Goal: Information Seeking & Learning: Learn about a topic

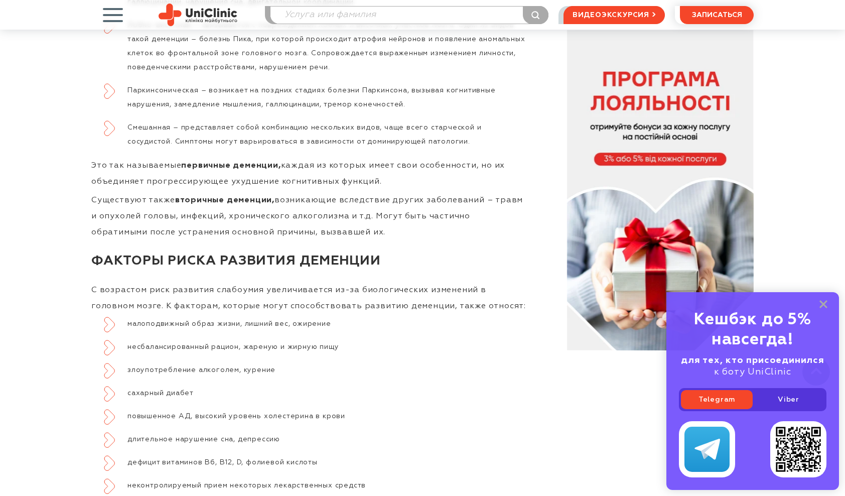
scroll to position [1355, 0]
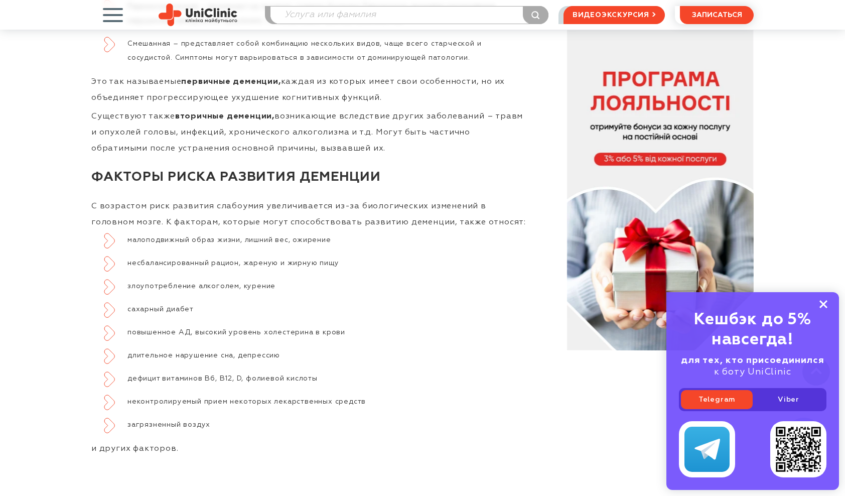
click at [827, 309] on icon at bounding box center [823, 304] width 8 height 9
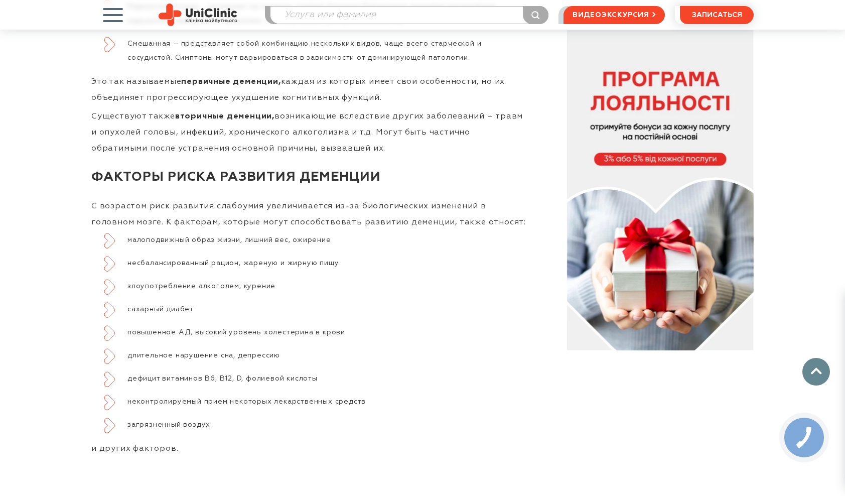
drag, startPoint x: 133, startPoint y: 240, endPoint x: 121, endPoint y: 242, distance: 11.7
click at [130, 242] on li "малоподвижный образ жизни, лишний вес, ожирение" at bounding box center [316, 240] width 424 height 14
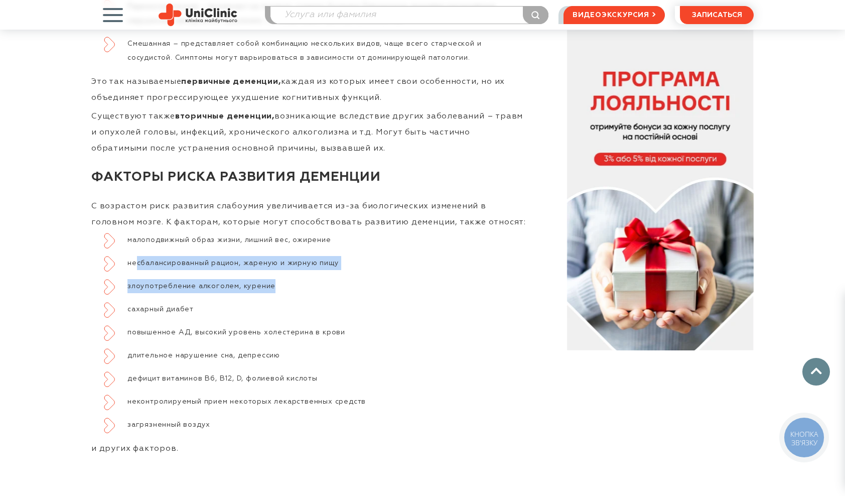
drag, startPoint x: 161, startPoint y: 260, endPoint x: 367, endPoint y: 271, distance: 207.1
click at [367, 271] on ul "малоподвижный образ жизни, лишний вес, ожирение несбалансированный рацион, жаре…" at bounding box center [309, 332] width 437 height 199
click at [229, 288] on li "злоупотребление алкоголем, курение" at bounding box center [316, 286] width 424 height 14
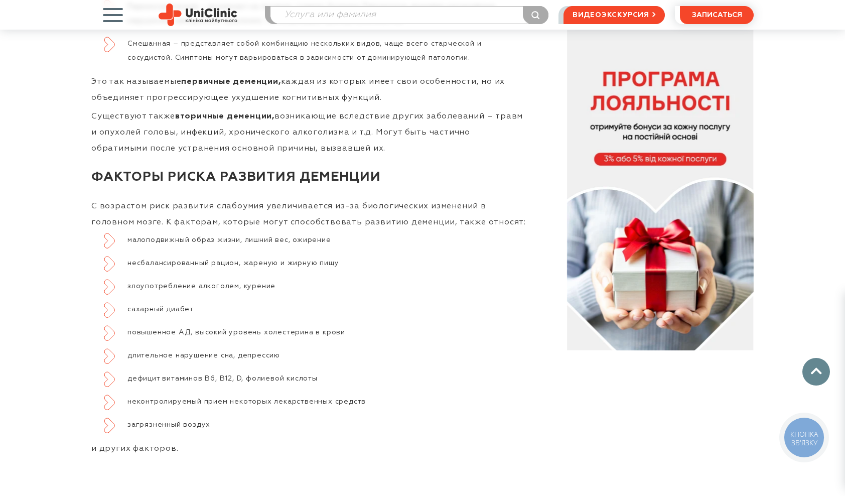
click at [242, 305] on li "сахарный диабет" at bounding box center [316, 309] width 424 height 14
drag, startPoint x: 162, startPoint y: 298, endPoint x: 205, endPoint y: 300, distance: 43.2
click at [204, 300] on ul "малоподвижный образ жизни, лишний вес, ожирение несбалансированный рацион, жаре…" at bounding box center [309, 332] width 437 height 199
drag, startPoint x: 205, startPoint y: 300, endPoint x: 280, endPoint y: 312, distance: 75.8
click at [280, 312] on li "сахарный диабет" at bounding box center [316, 309] width 424 height 14
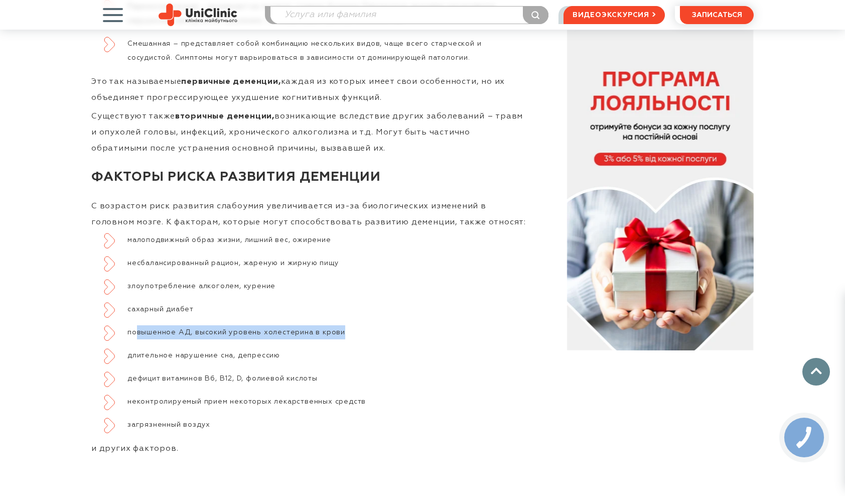
drag, startPoint x: 136, startPoint y: 334, endPoint x: 373, endPoint y: 331, distance: 237.4
click at [373, 331] on li "повышенное АД, высокий уровень холестерина в крови" at bounding box center [316, 332] width 424 height 14
drag, startPoint x: 373, startPoint y: 331, endPoint x: 389, endPoint y: 340, distance: 18.4
click at [389, 340] on ul "малоподвижный образ жизни, лишний вес, ожирение несбалансированный рацион, жаре…" at bounding box center [309, 332] width 437 height 199
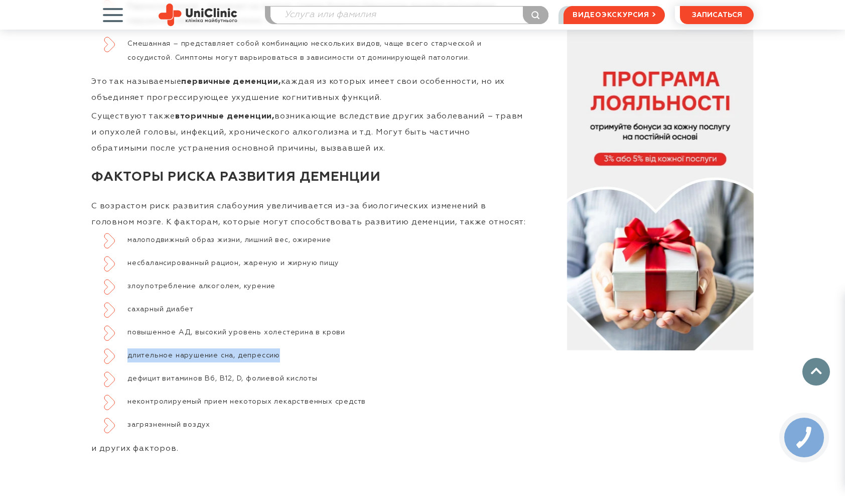
drag, startPoint x: 271, startPoint y: 360, endPoint x: 119, endPoint y: 345, distance: 152.3
click at [119, 345] on ul "малоподвижный образ жизни, лишний вес, ожирение несбалансированный рацион, жаре…" at bounding box center [309, 332] width 437 height 199
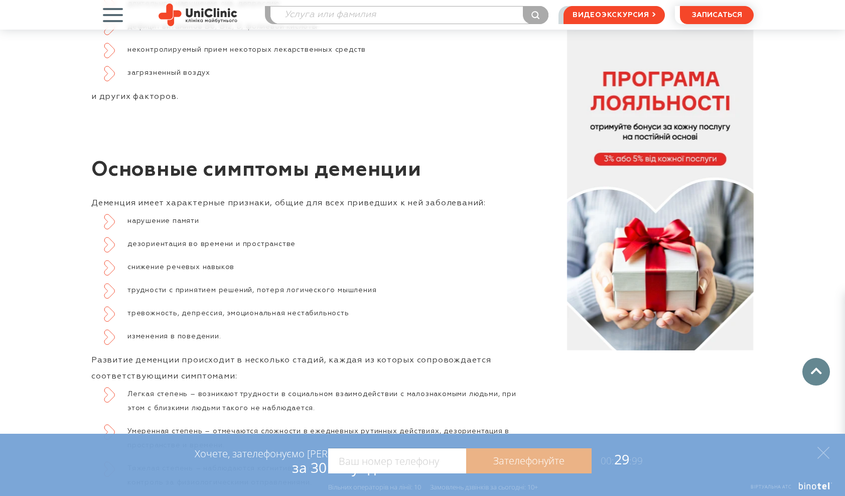
scroll to position [1807, 0]
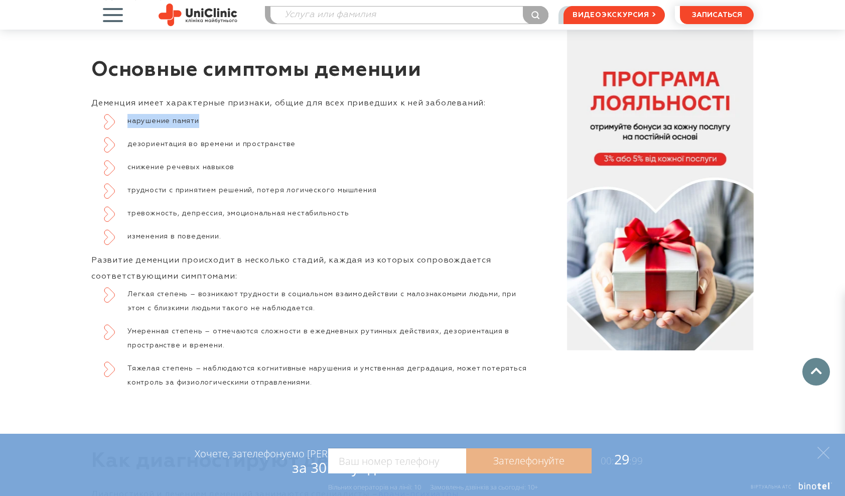
drag, startPoint x: 128, startPoint y: 118, endPoint x: 213, endPoint y: 113, distance: 84.9
click at [213, 114] on li "нарушение памяти" at bounding box center [316, 121] width 424 height 14
drag, startPoint x: 213, startPoint y: 113, endPoint x: 231, endPoint y: 127, distance: 22.5
click at [231, 127] on ul "нарушение памяти дезориентация во времени и пространстве снижение речевых навык…" at bounding box center [309, 178] width 437 height 129
drag, startPoint x: 231, startPoint y: 127, endPoint x: 207, endPoint y: 147, distance: 30.3
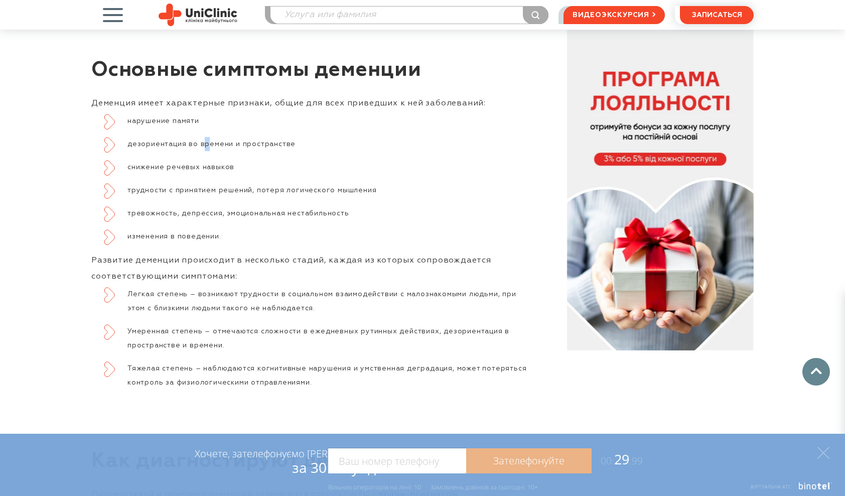
click at [207, 147] on li "дезориентация во времени и пространстве" at bounding box center [316, 144] width 424 height 14
drag, startPoint x: 207, startPoint y: 147, endPoint x: 197, endPoint y: 171, distance: 26.3
click at [197, 171] on li "снижение речевых навыков" at bounding box center [316, 167] width 424 height 14
click at [259, 275] on p "Развитие деменции происходит в несколько стадий, каждая из которых сопровождает…" at bounding box center [309, 268] width 437 height 32
click at [92, 256] on p "Развитие деменции происходит в несколько стадий, каждая из которых сопровождает…" at bounding box center [309, 268] width 437 height 32
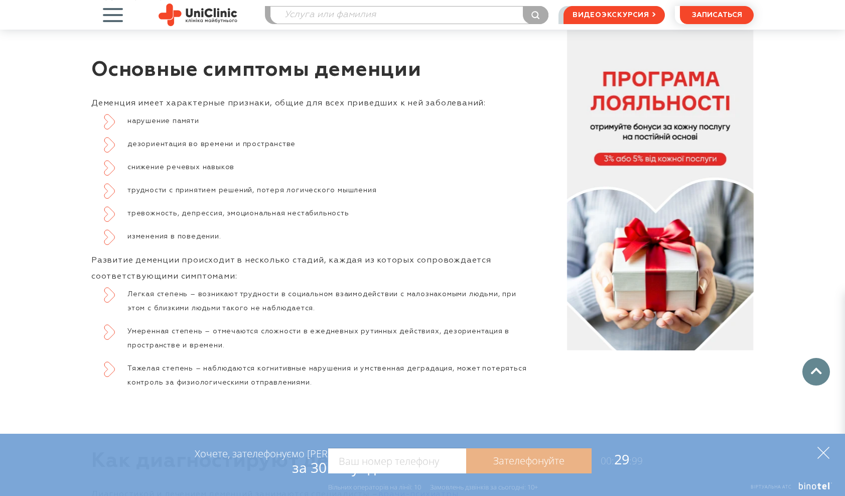
click at [828, 453] on icon at bounding box center [823, 453] width 12 height 12
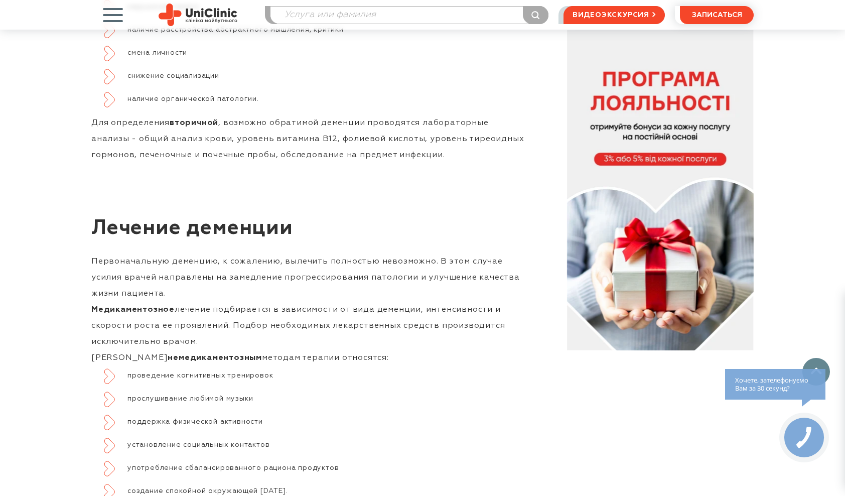
drag, startPoint x: 214, startPoint y: 383, endPoint x: 224, endPoint y: 371, distance: 15.4
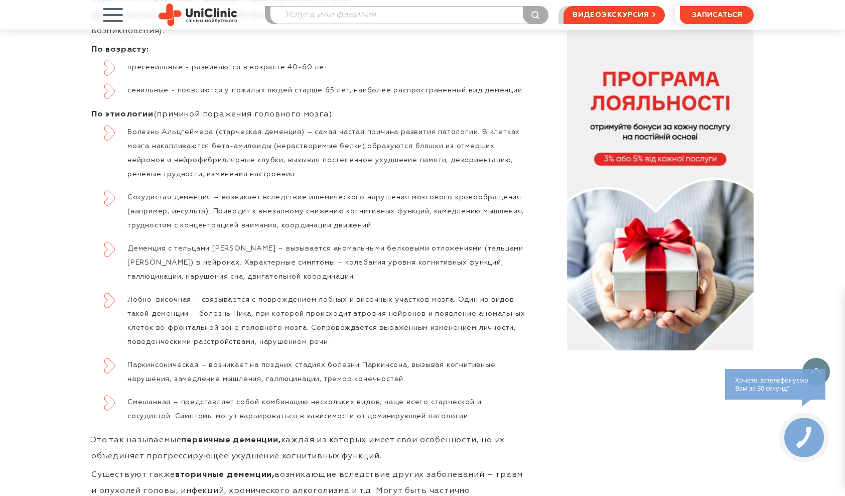
scroll to position [980, 0]
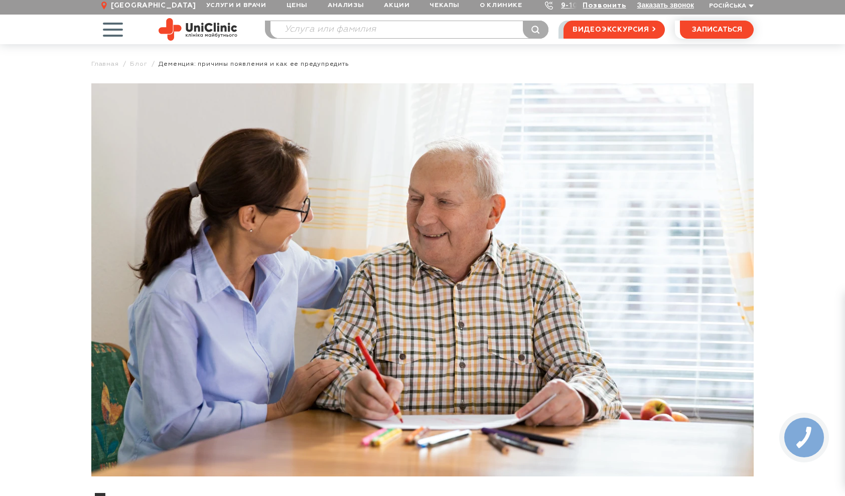
scroll to position [0, 0]
